Goal: Task Accomplishment & Management: Use online tool/utility

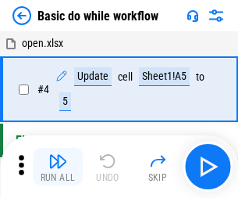
click at [58, 166] on img "button" at bounding box center [57, 161] width 19 height 19
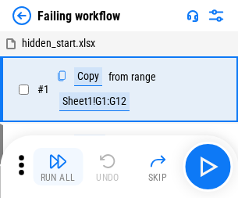
click at [58, 166] on img "button" at bounding box center [57, 161] width 19 height 19
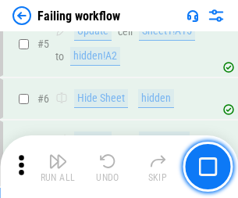
scroll to position [331, 0]
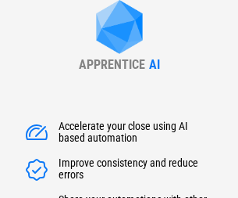
type input "******"
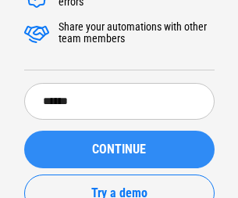
click at [119, 143] on span "CONTINUE" at bounding box center [119, 149] width 54 height 12
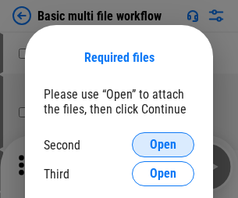
click at [163, 145] on span "Open" at bounding box center [163, 144] width 27 height 12
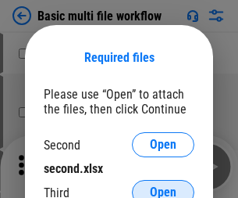
click at [163, 186] on span "Open" at bounding box center [163, 192] width 27 height 12
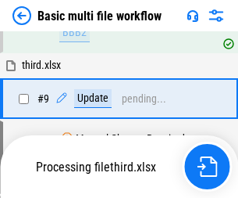
scroll to position [544, 0]
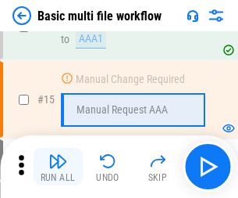
click at [58, 166] on img "button" at bounding box center [57, 161] width 19 height 19
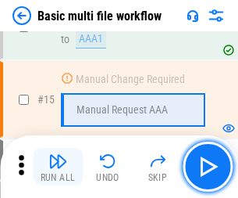
scroll to position [930, 0]
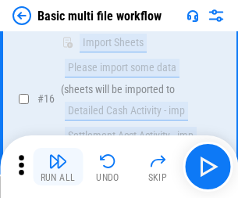
click at [58, 166] on img "button" at bounding box center [57, 161] width 19 height 19
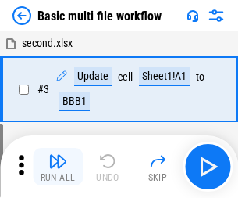
click at [58, 166] on img "button" at bounding box center [57, 161] width 19 height 19
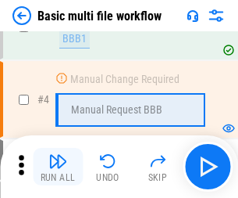
click at [58, 166] on img "button" at bounding box center [57, 161] width 19 height 19
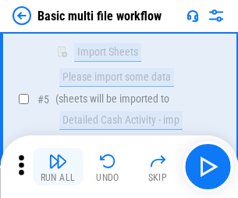
click at [58, 166] on img "button" at bounding box center [57, 161] width 19 height 19
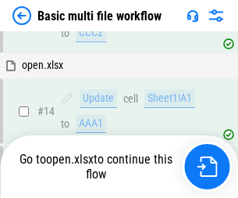
scroll to position [930, 0]
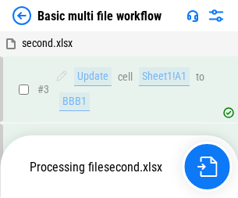
scroll to position [166, 0]
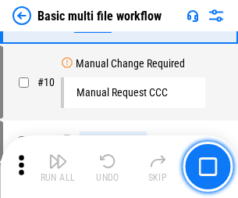
click at [58, 166] on img "button" at bounding box center [57, 161] width 19 height 19
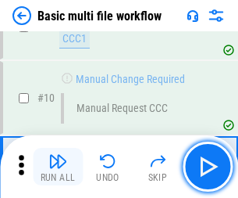
scroll to position [544, 0]
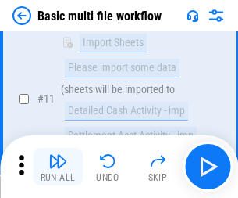
click at [58, 166] on img "button" at bounding box center [57, 161] width 19 height 19
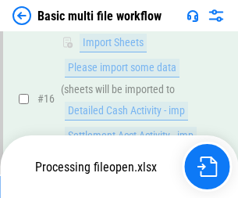
scroll to position [1040, 0]
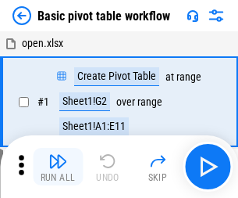
click at [58, 166] on img "button" at bounding box center [57, 161] width 19 height 19
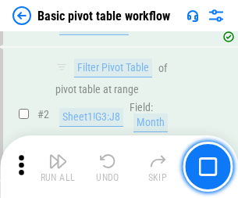
scroll to position [374, 0]
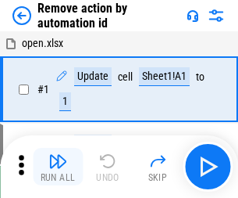
click at [58, 166] on img "button" at bounding box center [57, 161] width 19 height 19
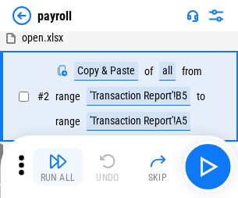
click at [58, 166] on img "button" at bounding box center [57, 161] width 19 height 19
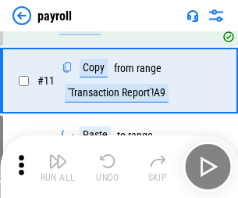
scroll to position [113, 0]
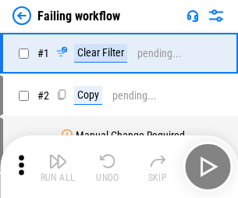
click at [58, 166] on img "button" at bounding box center [57, 161] width 19 height 19
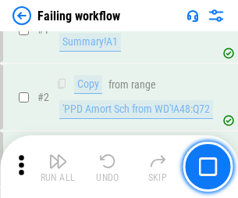
scroll to position [252, 0]
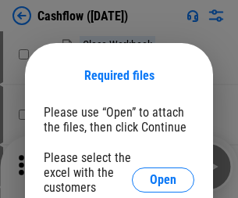
scroll to position [170, 0]
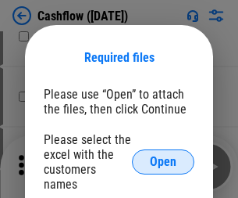
click at [163, 155] on span "Open" at bounding box center [163, 161] width 27 height 12
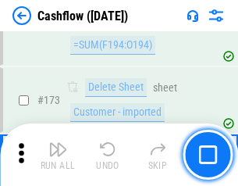
scroll to position [1654, 0]
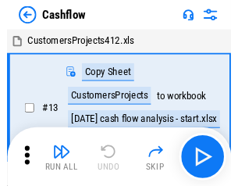
scroll to position [18, 0]
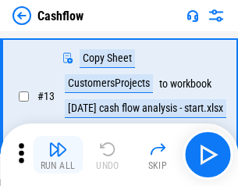
click at [58, 155] on img "button" at bounding box center [57, 149] width 19 height 19
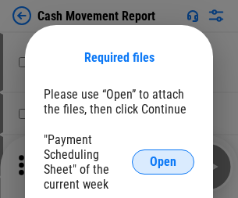
click at [163, 162] on span "Open" at bounding box center [163, 161] width 27 height 12
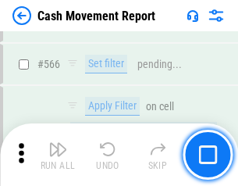
scroll to position [7160, 0]
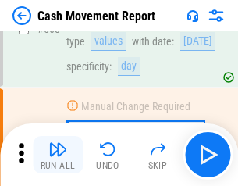
click at [58, 155] on img "button" at bounding box center [57, 149] width 19 height 19
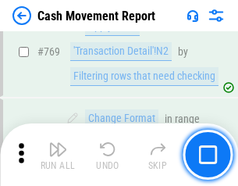
scroll to position [8681, 0]
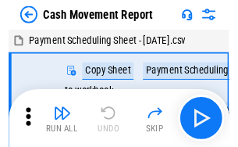
scroll to position [28, 0]
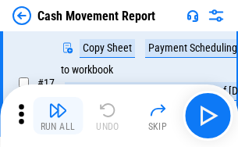
click at [58, 116] on img "button" at bounding box center [57, 110] width 19 height 19
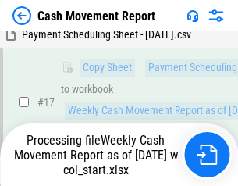
scroll to position [325, 0]
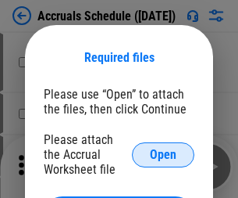
click at [163, 154] on span "Open" at bounding box center [163, 154] width 27 height 12
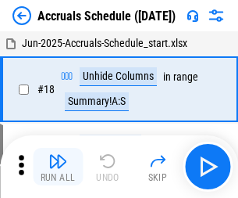
click at [58, 166] on img "button" at bounding box center [57, 161] width 19 height 19
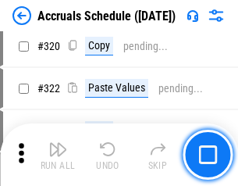
scroll to position [2906, 0]
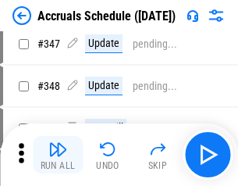
click at [58, 155] on img "button" at bounding box center [57, 149] width 19 height 19
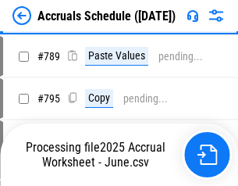
scroll to position [6562, 0]
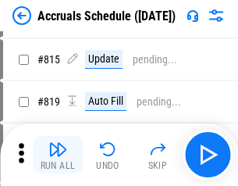
click at [58, 155] on img "button" at bounding box center [57, 149] width 19 height 19
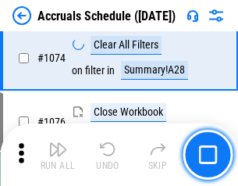
scroll to position [9357, 0]
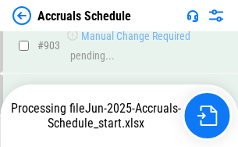
scroll to position [8191, 0]
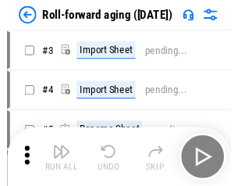
scroll to position [2, 0]
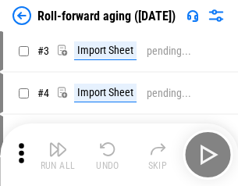
click at [58, 155] on img "button" at bounding box center [57, 149] width 19 height 19
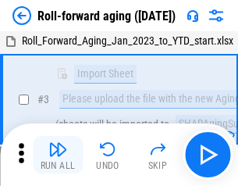
click at [58, 155] on img "button" at bounding box center [57, 149] width 19 height 19
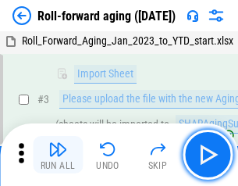
scroll to position [101, 0]
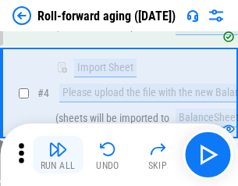
click at [58, 155] on img "button" at bounding box center [57, 149] width 19 height 19
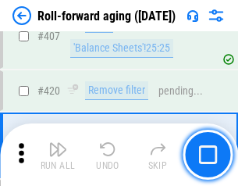
scroll to position [5417, 0]
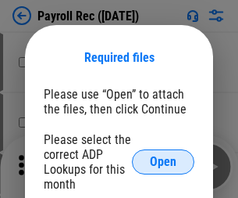
click at [163, 162] on span "Open" at bounding box center [163, 161] width 27 height 12
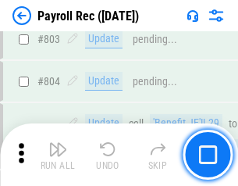
scroll to position [9925, 0]
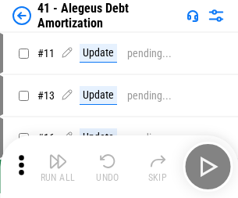
click at [58, 166] on img "button" at bounding box center [57, 161] width 19 height 19
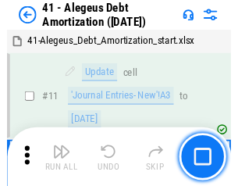
scroll to position [193, 0]
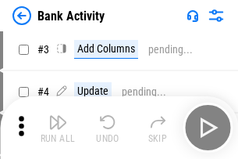
click at [58, 127] on img "button" at bounding box center [57, 121] width 19 height 19
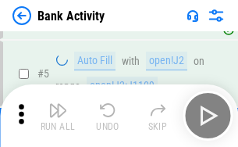
scroll to position [83, 0]
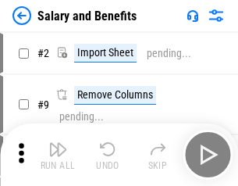
click at [58, 155] on img "button" at bounding box center [57, 149] width 19 height 19
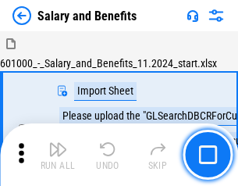
scroll to position [21, 0]
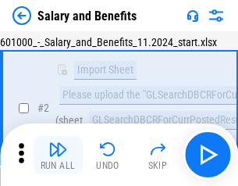
click at [58, 155] on img "button" at bounding box center [57, 149] width 19 height 19
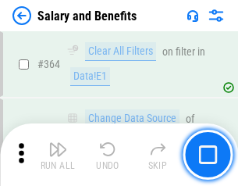
scroll to position [7357, 0]
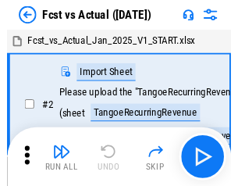
scroll to position [20, 0]
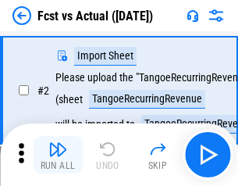
click at [58, 155] on img "button" at bounding box center [57, 149] width 19 height 19
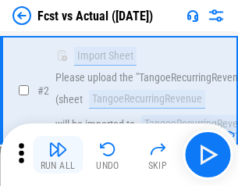
click at [58, 155] on img "button" at bounding box center [57, 149] width 19 height 19
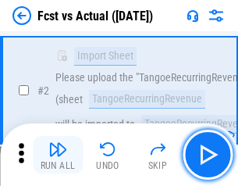
scroll to position [146, 0]
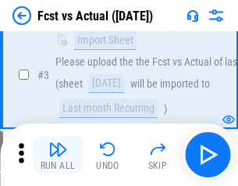
click at [58, 155] on img "button" at bounding box center [57, 149] width 19 height 19
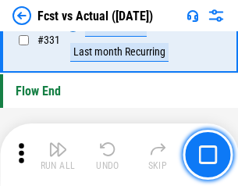
scroll to position [7478, 0]
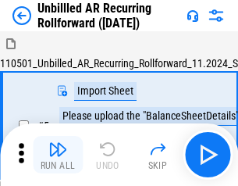
click at [58, 155] on img "button" at bounding box center [57, 149] width 19 height 19
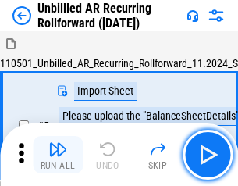
scroll to position [34, 0]
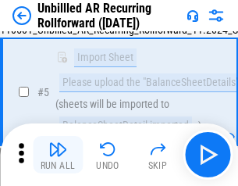
click at [58, 155] on img "button" at bounding box center [57, 149] width 19 height 19
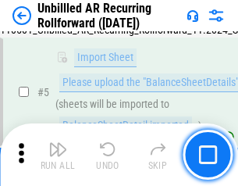
scroll to position [147, 0]
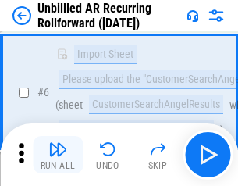
click at [58, 155] on img "button" at bounding box center [57, 149] width 19 height 19
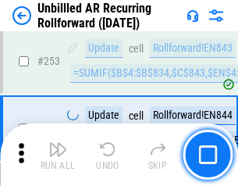
scroll to position [5306, 0]
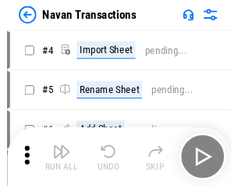
scroll to position [25, 0]
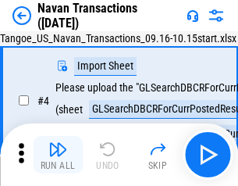
click at [58, 155] on img "button" at bounding box center [57, 149] width 19 height 19
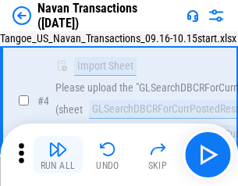
click at [58, 155] on img "button" at bounding box center [57, 149] width 19 height 19
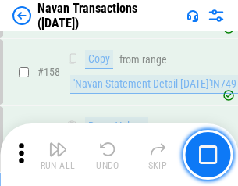
scroll to position [5065, 0]
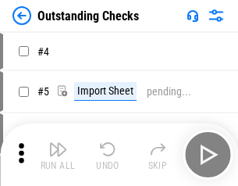
click at [58, 155] on img "button" at bounding box center [57, 149] width 19 height 19
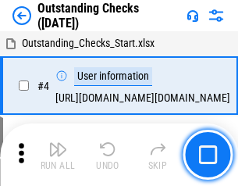
scroll to position [66, 0]
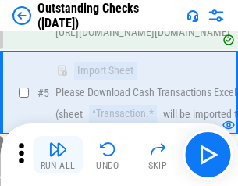
click at [58, 155] on img "button" at bounding box center [57, 149] width 19 height 19
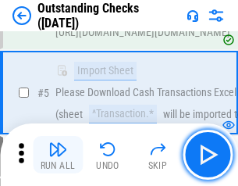
scroll to position [163, 0]
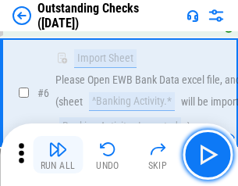
click at [58, 155] on img "button" at bounding box center [57, 149] width 19 height 19
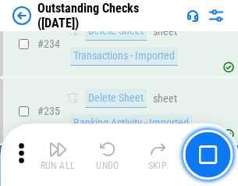
scroll to position [4744, 0]
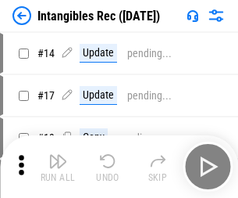
click at [58, 166] on img "button" at bounding box center [57, 161] width 19 height 19
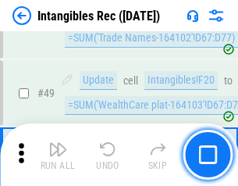
scroll to position [609, 0]
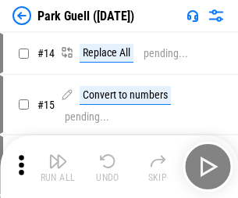
click at [58, 155] on img "button" at bounding box center [57, 161] width 19 height 19
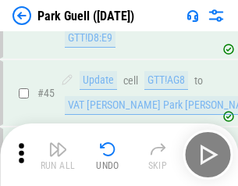
scroll to position [1954, 0]
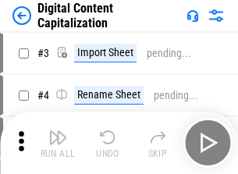
click at [58, 131] on img "button" at bounding box center [57, 137] width 19 height 19
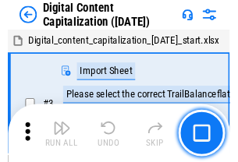
scroll to position [45, 0]
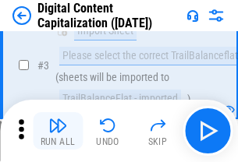
click at [58, 131] on img "button" at bounding box center [57, 125] width 19 height 19
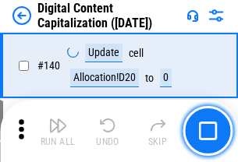
scroll to position [1657, 0]
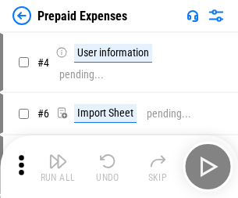
click at [58, 155] on img "button" at bounding box center [57, 161] width 19 height 19
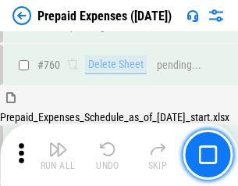
scroll to position [4330, 0]
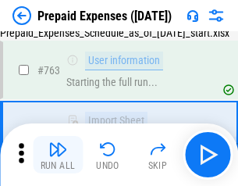
click at [58, 155] on img "button" at bounding box center [57, 149] width 19 height 19
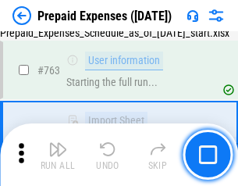
scroll to position [4422, 0]
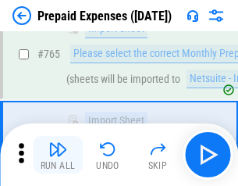
click at [58, 155] on img "button" at bounding box center [57, 149] width 19 height 19
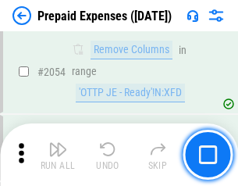
scroll to position [16330, 0]
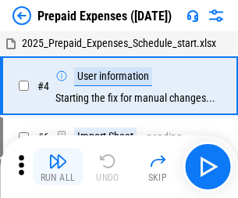
click at [58, 166] on img "button" at bounding box center [57, 161] width 19 height 19
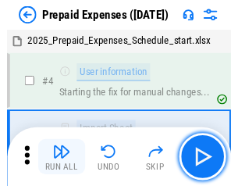
scroll to position [69, 0]
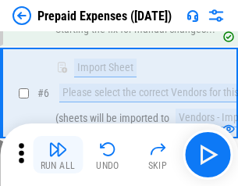
click at [58, 155] on img "button" at bounding box center [57, 149] width 19 height 19
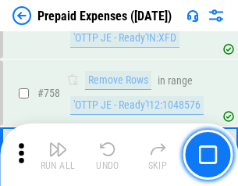
scroll to position [5567, 0]
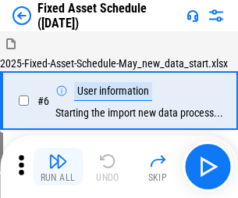
click at [58, 166] on img "button" at bounding box center [57, 161] width 19 height 19
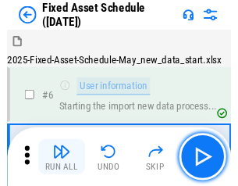
scroll to position [84, 0]
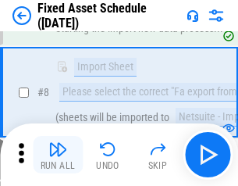
click at [58, 155] on img "button" at bounding box center [57, 149] width 19 height 19
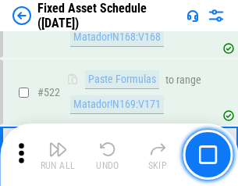
scroll to position [5430, 0]
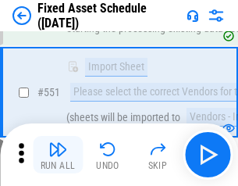
click at [58, 155] on img "button" at bounding box center [57, 149] width 19 height 19
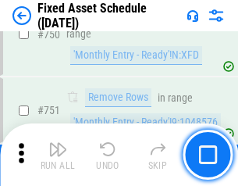
scroll to position [7616, 0]
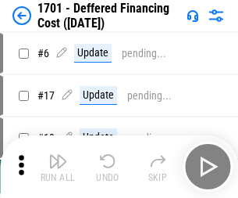
click at [58, 166] on img "button" at bounding box center [57, 161] width 19 height 19
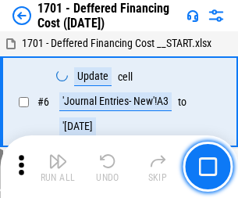
scroll to position [187, 0]
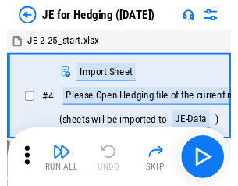
scroll to position [2, 0]
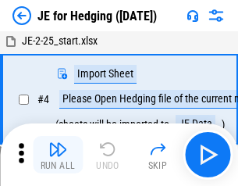
click at [58, 155] on img "button" at bounding box center [57, 149] width 19 height 19
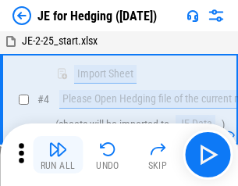
click at [58, 155] on img "button" at bounding box center [57, 149] width 19 height 19
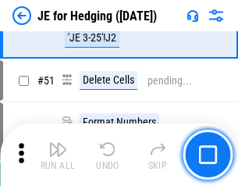
scroll to position [1012, 0]
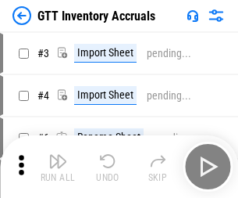
click at [58, 155] on img "button" at bounding box center [57, 161] width 19 height 19
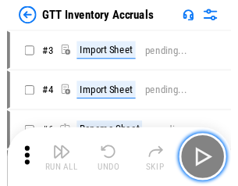
scroll to position [2, 0]
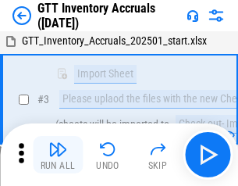
click at [58, 155] on img "button" at bounding box center [57, 149] width 19 height 19
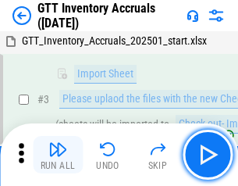
scroll to position [101, 0]
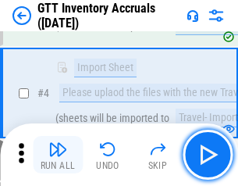
click at [58, 155] on img "button" at bounding box center [57, 149] width 19 height 19
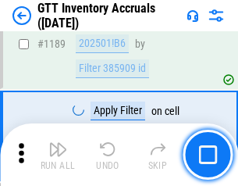
scroll to position [12757, 0]
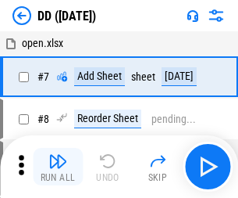
click at [58, 166] on img "button" at bounding box center [57, 161] width 19 height 19
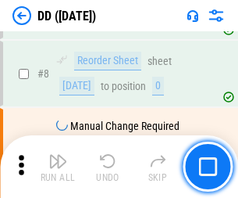
scroll to position [151, 0]
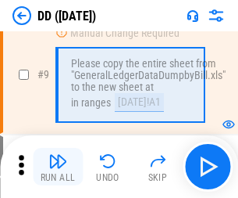
click at [58, 166] on img "button" at bounding box center [57, 161] width 19 height 19
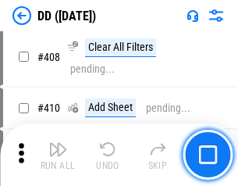
scroll to position [6990, 0]
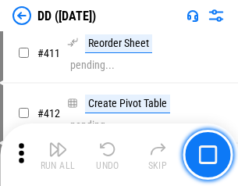
click at [58, 155] on img "button" at bounding box center [57, 149] width 19 height 19
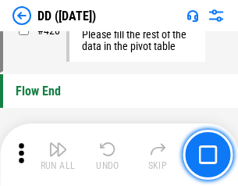
scroll to position [7477, 0]
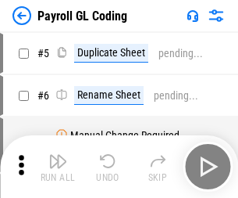
click at [58, 166] on img "button" at bounding box center [57, 161] width 19 height 19
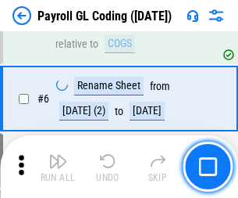
scroll to position [187, 0]
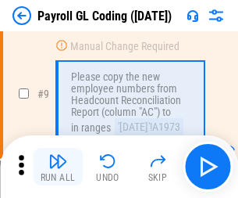
click at [58, 166] on img "button" at bounding box center [57, 161] width 19 height 19
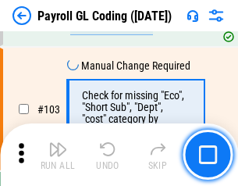
scroll to position [3665, 0]
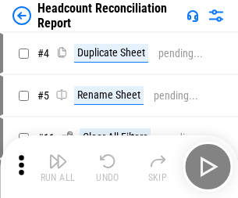
click at [58, 166] on img "button" at bounding box center [57, 161] width 19 height 19
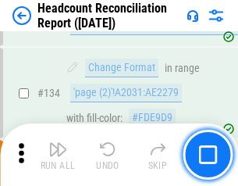
scroll to position [1878, 0]
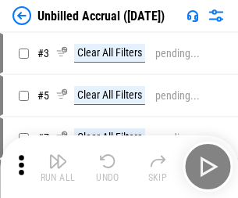
click at [58, 166] on img "button" at bounding box center [57, 161] width 19 height 19
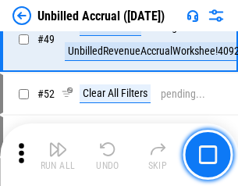
scroll to position [1417, 0]
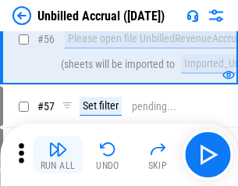
click at [58, 155] on img "button" at bounding box center [57, 149] width 19 height 19
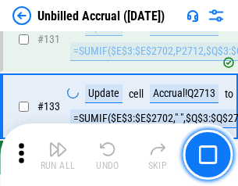
scroll to position [4653, 0]
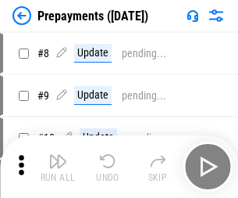
click at [58, 166] on img "button" at bounding box center [57, 161] width 19 height 19
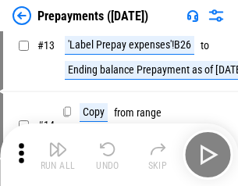
scroll to position [98, 0]
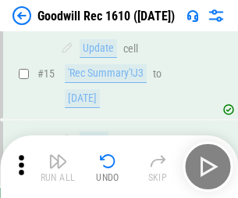
scroll to position [267, 0]
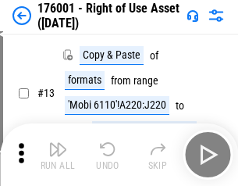
scroll to position [101, 0]
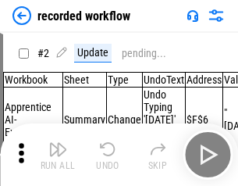
click at [58, 155] on img "button" at bounding box center [57, 149] width 19 height 19
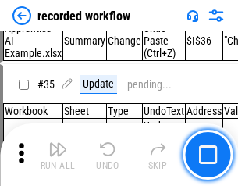
scroll to position [4883, 0]
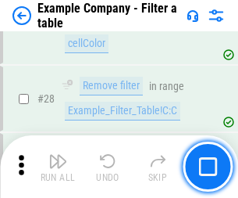
scroll to position [1430, 0]
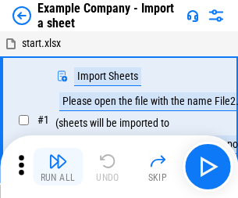
click at [58, 155] on img "button" at bounding box center [57, 161] width 19 height 19
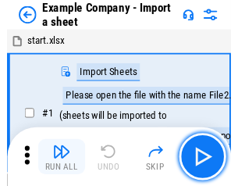
scroll to position [24, 0]
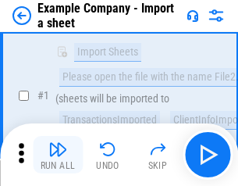
click at [58, 155] on img "button" at bounding box center [57, 149] width 19 height 19
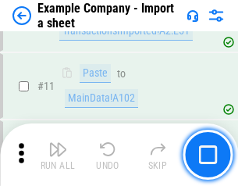
scroll to position [345, 0]
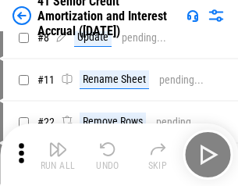
click at [58, 155] on img "button" at bounding box center [57, 149] width 19 height 19
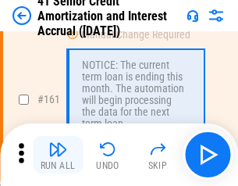
click at [58, 155] on img "button" at bounding box center [57, 149] width 19 height 19
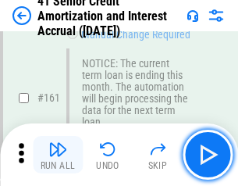
scroll to position [1671, 0]
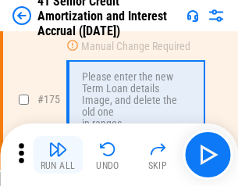
click at [58, 155] on img "button" at bounding box center [57, 149] width 19 height 19
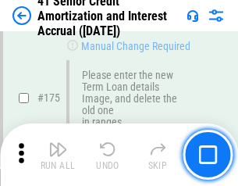
scroll to position [1829, 0]
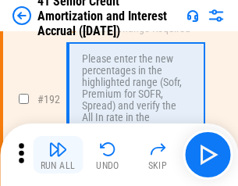
click at [58, 155] on img "button" at bounding box center [57, 149] width 19 height 19
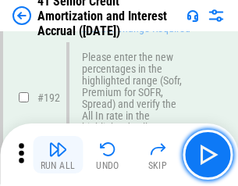
scroll to position [1994, 0]
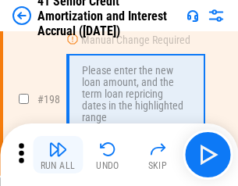
click at [58, 155] on img "button" at bounding box center [57, 149] width 19 height 19
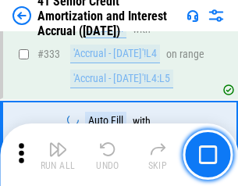
scroll to position [3991, 0]
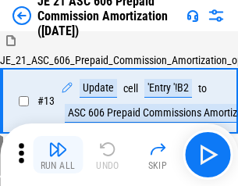
click at [58, 155] on img "button" at bounding box center [57, 149] width 19 height 19
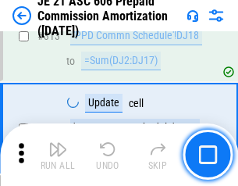
scroll to position [2917, 0]
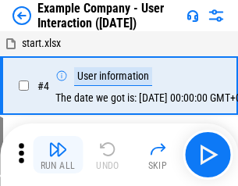
click at [58, 155] on img "button" at bounding box center [57, 149] width 19 height 19
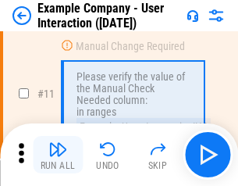
click at [58, 155] on img "button" at bounding box center [57, 149] width 19 height 19
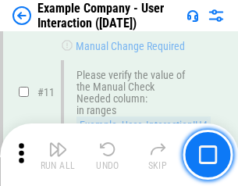
scroll to position [338, 0]
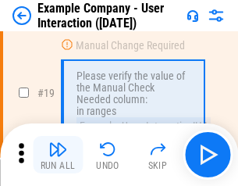
click at [58, 155] on img "button" at bounding box center [57, 149] width 19 height 19
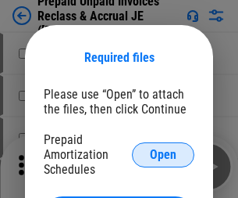
click at [163, 154] on span "Open" at bounding box center [163, 154] width 27 height 12
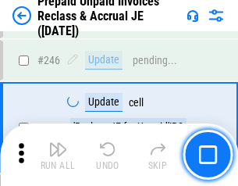
scroll to position [2109, 0]
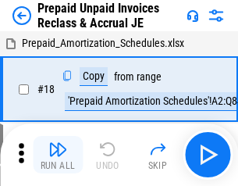
click at [58, 155] on img "button" at bounding box center [57, 149] width 19 height 19
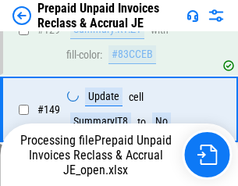
scroll to position [2109, 0]
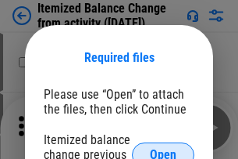
click at [163, 148] on span "Open" at bounding box center [163, 154] width 27 height 12
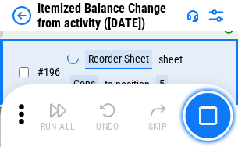
scroll to position [3007, 0]
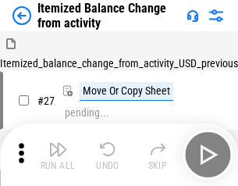
scroll to position [24, 0]
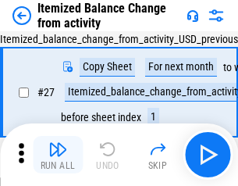
click at [58, 155] on img "button" at bounding box center [57, 149] width 19 height 19
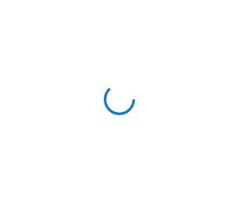
scroll to position [7, 0]
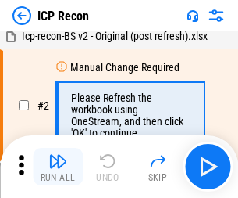
click at [58, 166] on img "button" at bounding box center [57, 161] width 19 height 19
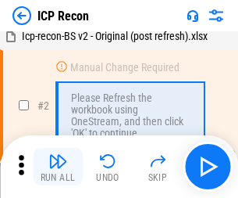
click at [58, 166] on img "button" at bounding box center [57, 161] width 19 height 19
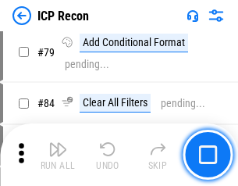
scroll to position [1531, 0]
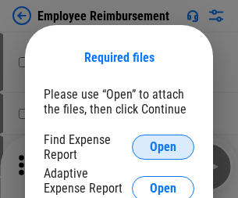
click at [163, 147] on span "Open" at bounding box center [163, 147] width 27 height 12
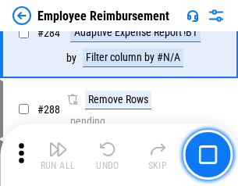
scroll to position [4246, 0]
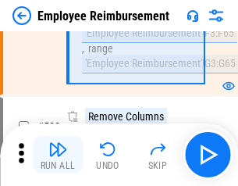
click at [58, 155] on img "button" at bounding box center [57, 149] width 19 height 19
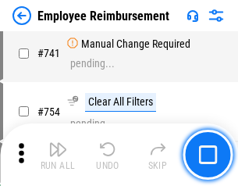
scroll to position [10960, 0]
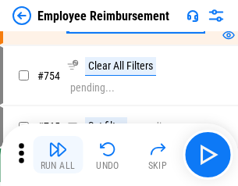
click at [58, 155] on img "button" at bounding box center [57, 149] width 19 height 19
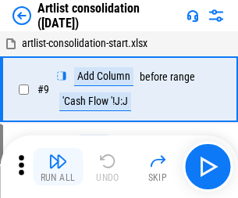
click at [58, 166] on img "button" at bounding box center [57, 161] width 19 height 19
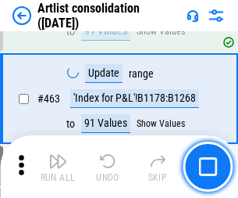
scroll to position [6841, 0]
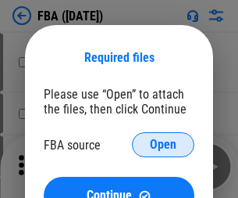
click at [163, 145] on span "Open" at bounding box center [163, 144] width 27 height 12
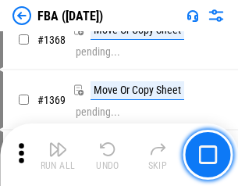
scroll to position [16778, 0]
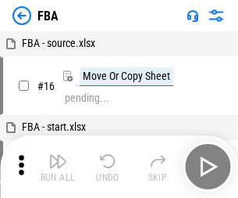
scroll to position [16, 0]
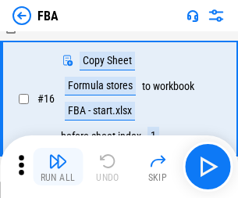
click at [58, 166] on img "button" at bounding box center [57, 161] width 19 height 19
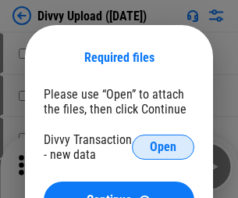
click at [163, 147] on span "Open" at bounding box center [163, 147] width 27 height 12
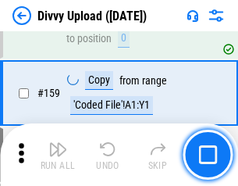
scroll to position [1618, 0]
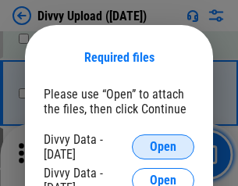
click at [163, 147] on span "Open" at bounding box center [163, 147] width 27 height 12
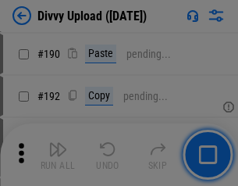
scroll to position [1972, 0]
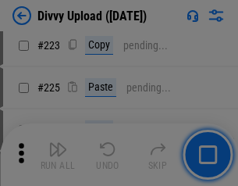
scroll to position [3118, 0]
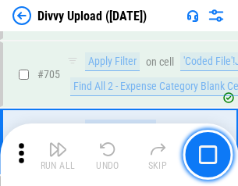
scroll to position [10687, 0]
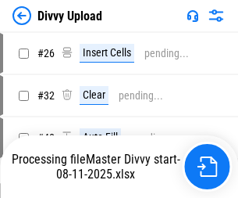
scroll to position [105, 0]
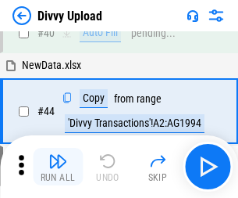
click at [58, 166] on img "button" at bounding box center [57, 161] width 19 height 19
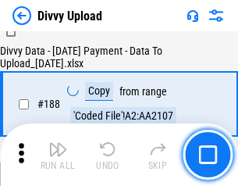
scroll to position [1839, 0]
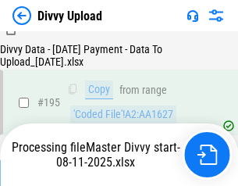
scroll to position [2183, 0]
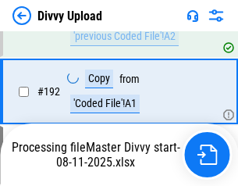
scroll to position [2093, 0]
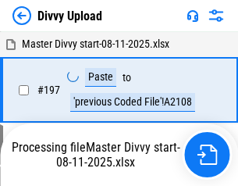
scroll to position [2437, 0]
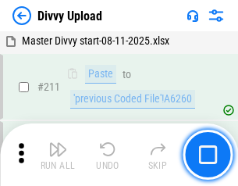
scroll to position [3126, 0]
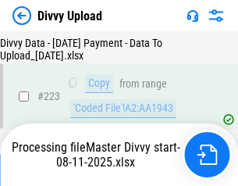
scroll to position [3561, 0]
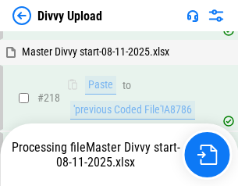
scroll to position [3364, 0]
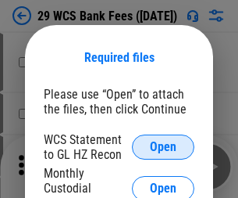
click at [163, 147] on span "Open" at bounding box center [163, 147] width 27 height 12
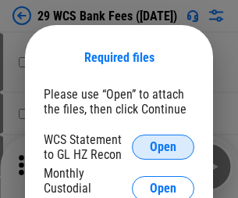
click at [163, 147] on span "Open" at bounding box center [163, 147] width 27 height 12
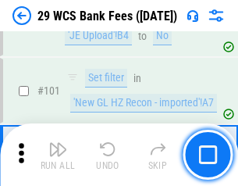
scroll to position [1522, 0]
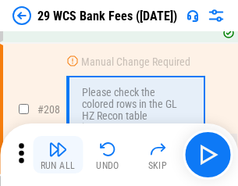
click at [58, 155] on img "button" at bounding box center [57, 149] width 19 height 19
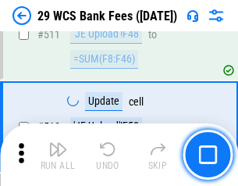
scroll to position [7860, 0]
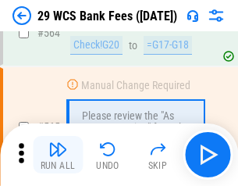
click at [58, 155] on img "button" at bounding box center [57, 149] width 19 height 19
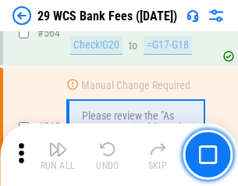
scroll to position [8449, 0]
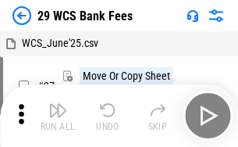
scroll to position [28, 0]
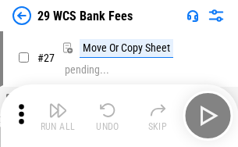
click at [58, 116] on img "button" at bounding box center [57, 110] width 19 height 19
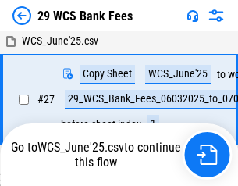
scroll to position [312, 0]
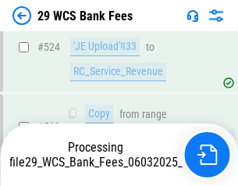
scroll to position [8340, 0]
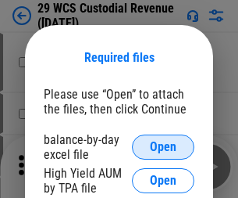
click at [163, 147] on span "Open" at bounding box center [163, 147] width 27 height 12
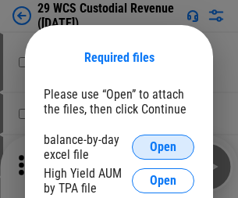
click at [163, 147] on span "Open" at bounding box center [163, 147] width 27 height 12
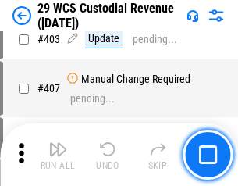
scroll to position [7236, 0]
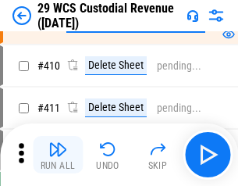
click at [58, 155] on img "button" at bounding box center [57, 149] width 19 height 19
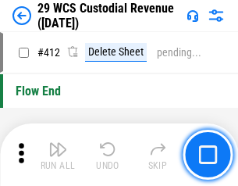
scroll to position [7461, 0]
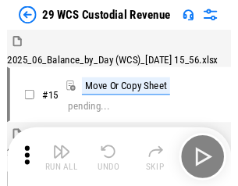
scroll to position [37, 0]
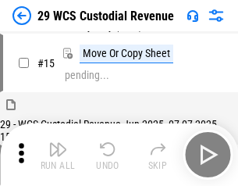
click at [58, 155] on img "button" at bounding box center [57, 149] width 19 height 19
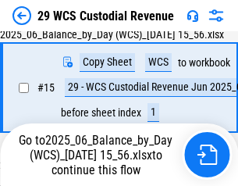
scroll to position [354, 0]
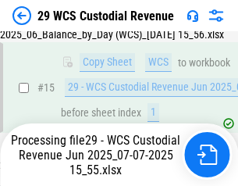
scroll to position [354, 0]
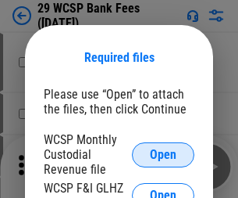
click at [163, 154] on span "Open" at bounding box center [163, 154] width 27 height 12
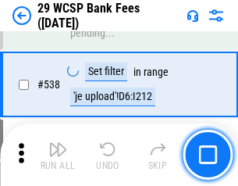
scroll to position [6002, 0]
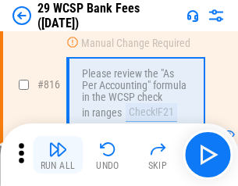
click at [58, 155] on img "button" at bounding box center [57, 149] width 19 height 19
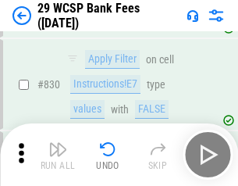
scroll to position [9912, 0]
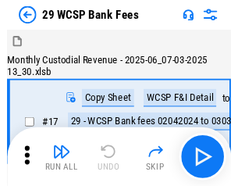
scroll to position [37, 0]
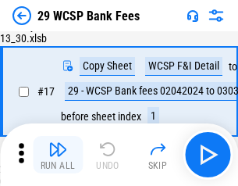
click at [58, 155] on img "button" at bounding box center [57, 149] width 19 height 19
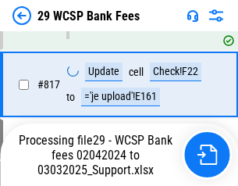
scroll to position [9606, 0]
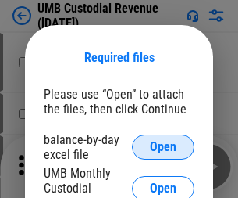
click at [163, 147] on span "Open" at bounding box center [163, 147] width 27 height 12
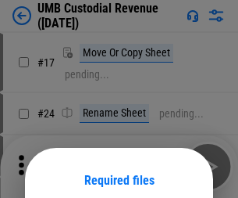
scroll to position [123, 0]
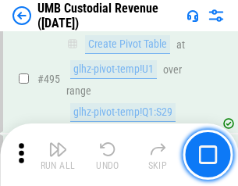
scroll to position [6373, 0]
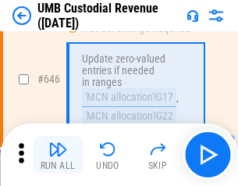
click at [58, 155] on img "button" at bounding box center [57, 149] width 19 height 19
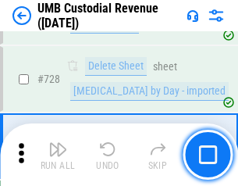
scroll to position [9637, 0]
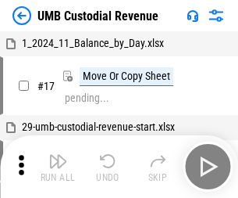
scroll to position [12, 0]
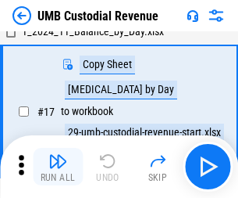
click at [58, 166] on img "button" at bounding box center [57, 161] width 19 height 19
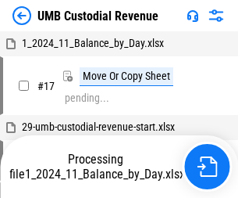
scroll to position [12, 0]
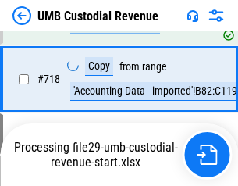
scroll to position [9467, 0]
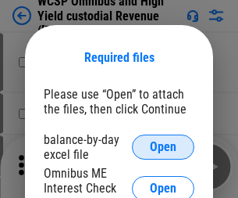
click at [163, 147] on span "Open" at bounding box center [163, 147] width 27 height 12
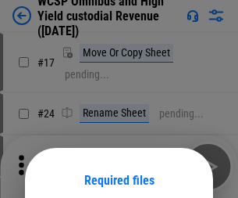
scroll to position [123, 0]
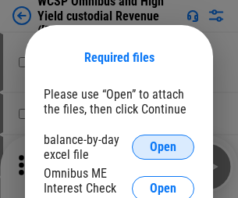
click at [163, 147] on span "Open" at bounding box center [163, 147] width 27 height 12
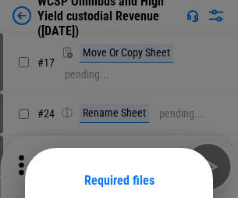
scroll to position [123, 0]
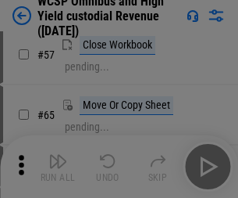
scroll to position [681, 0]
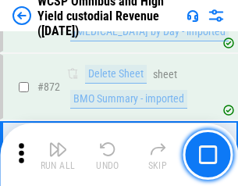
scroll to position [13222, 0]
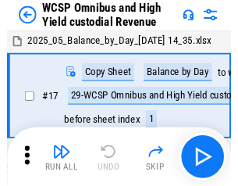
scroll to position [9, 0]
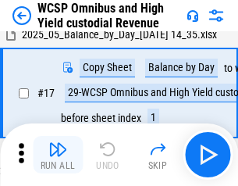
click at [58, 155] on img "button" at bounding box center [57, 149] width 19 height 19
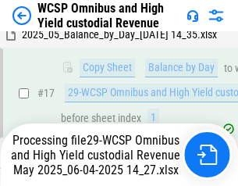
scroll to position [325, 0]
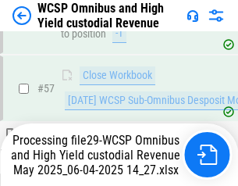
scroll to position [1142, 0]
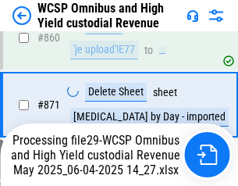
scroll to position [13186, 0]
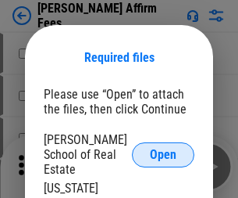
click at [163, 148] on span "Open" at bounding box center [163, 154] width 27 height 12
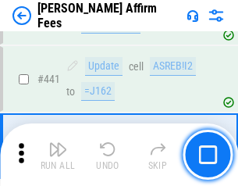
scroll to position [3593, 0]
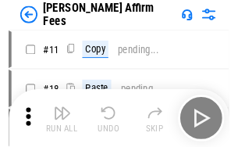
scroll to position [16, 0]
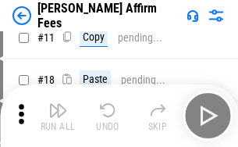
click at [58, 116] on img "button" at bounding box center [57, 110] width 19 height 19
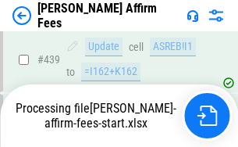
scroll to position [4097, 0]
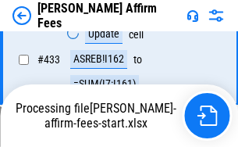
scroll to position [3613, 0]
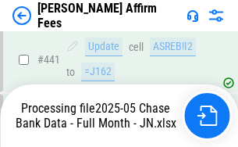
scroll to position [4097, 0]
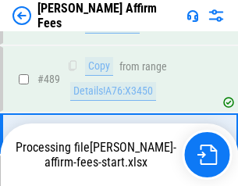
scroll to position [4078, 0]
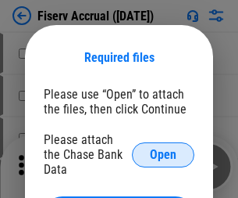
click at [163, 148] on span "Open" at bounding box center [163, 154] width 27 height 12
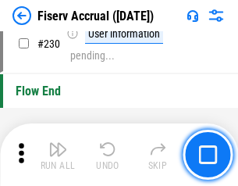
scroll to position [4950, 0]
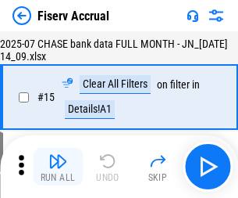
click at [58, 166] on img "button" at bounding box center [57, 161] width 19 height 19
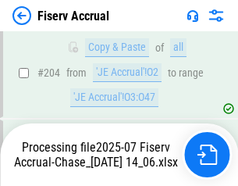
scroll to position [4517, 0]
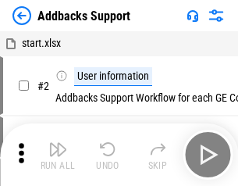
click at [58, 155] on img "button" at bounding box center [57, 149] width 19 height 19
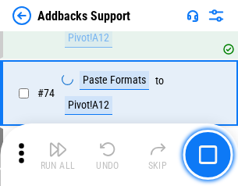
scroll to position [1137, 0]
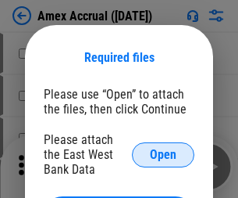
click at [163, 154] on span "Open" at bounding box center [163, 154] width 27 height 12
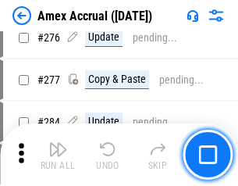
scroll to position [4167, 0]
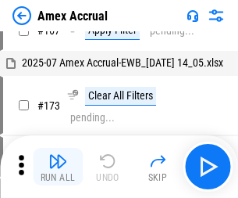
click at [58, 166] on img "button" at bounding box center [57, 161] width 19 height 19
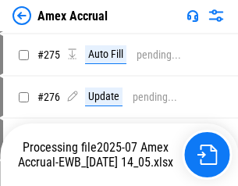
scroll to position [4656, 0]
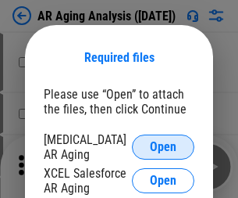
click at [163, 145] on span "Open" at bounding box center [163, 147] width 27 height 12
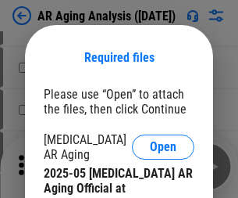
scroll to position [470, 0]
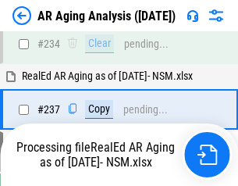
scroll to position [2422, 0]
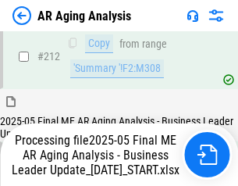
scroll to position [2404, 0]
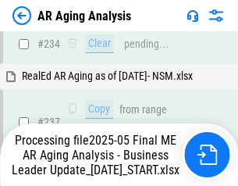
scroll to position [2468, 0]
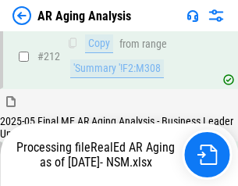
scroll to position [2336, 0]
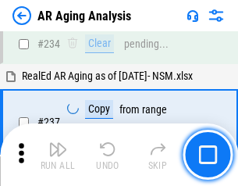
scroll to position [2404, 0]
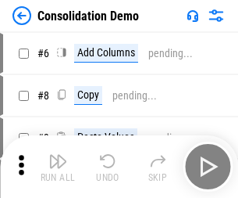
click at [58, 166] on img "button" at bounding box center [57, 161] width 19 height 19
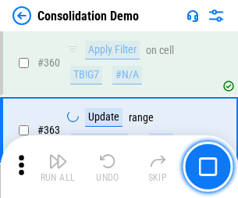
scroll to position [5236, 0]
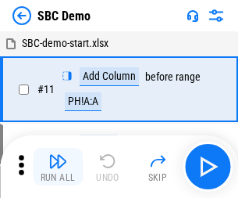
click at [58, 166] on img "button" at bounding box center [57, 161] width 19 height 19
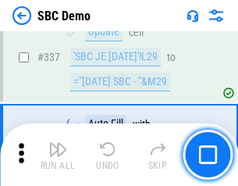
scroll to position [4110, 0]
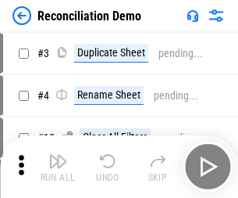
click at [58, 166] on img "button" at bounding box center [57, 161] width 19 height 19
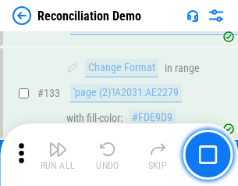
scroll to position [1855, 0]
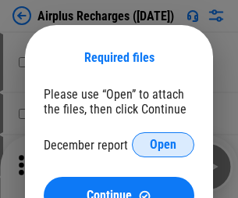
click at [163, 145] on span "Open" at bounding box center [163, 144] width 27 height 12
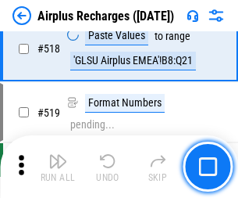
scroll to position [6723, 0]
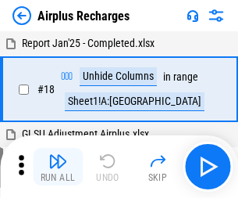
click at [58, 166] on img "button" at bounding box center [57, 161] width 19 height 19
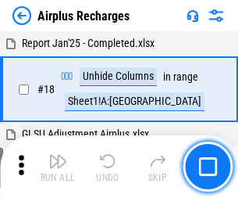
scroll to position [69, 0]
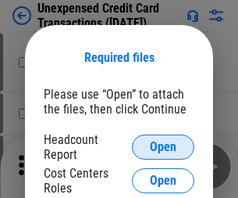
click at [163, 147] on span "Open" at bounding box center [163, 147] width 27 height 12
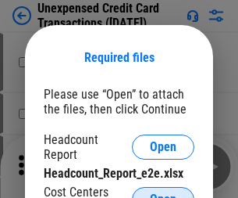
click at [163, 193] on span "Open" at bounding box center [163, 199] width 27 height 12
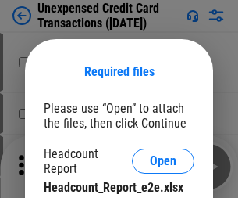
scroll to position [14, 0]
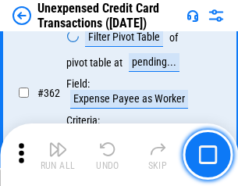
scroll to position [4017, 0]
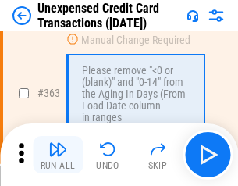
click at [58, 155] on img "button" at bounding box center [57, 149] width 19 height 19
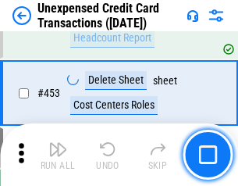
scroll to position [5328, 0]
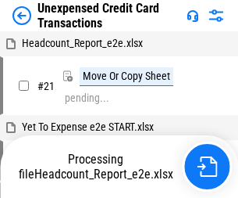
scroll to position [24, 0]
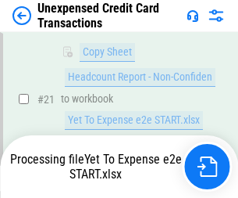
scroll to position [254, 0]
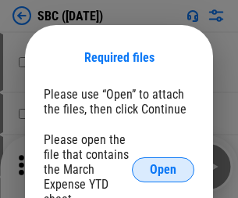
click at [163, 169] on span "Open" at bounding box center [163, 169] width 27 height 12
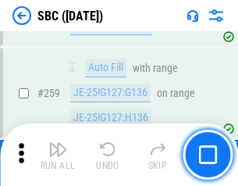
scroll to position [3053, 0]
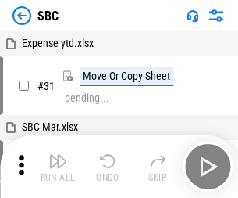
scroll to position [16, 0]
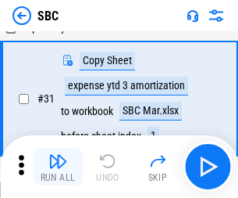
click at [58, 166] on img "button" at bounding box center [57, 161] width 19 height 19
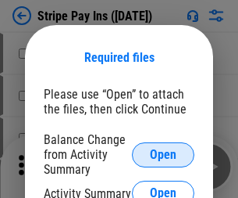
click at [163, 154] on span "Open" at bounding box center [163, 154] width 27 height 12
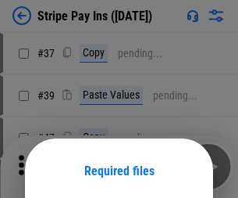
scroll to position [113, 0]
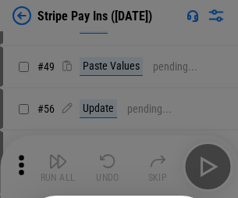
scroll to position [284, 0]
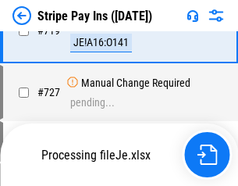
scroll to position [8099, 0]
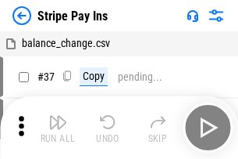
click at [58, 127] on img "button" at bounding box center [57, 121] width 19 height 19
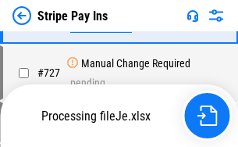
scroll to position [8065, 0]
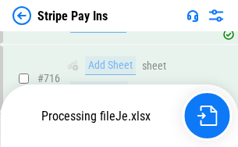
scroll to position [8065, 0]
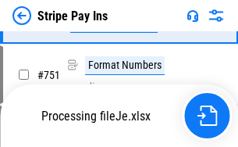
scroll to position [8065, 0]
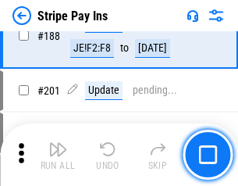
scroll to position [2225, 0]
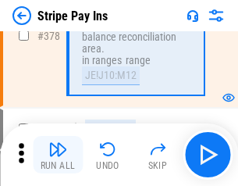
click at [58, 155] on img "button" at bounding box center [57, 149] width 19 height 19
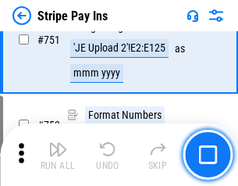
scroll to position [8045, 0]
